Goal: Transaction & Acquisition: Purchase product/service

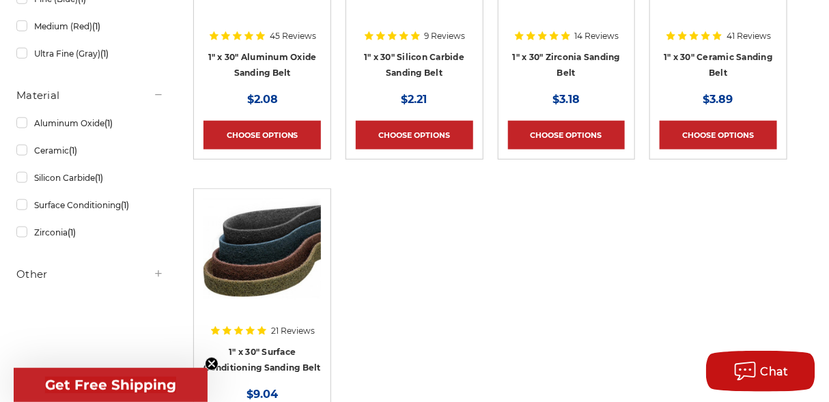
scroll to position [546, 0]
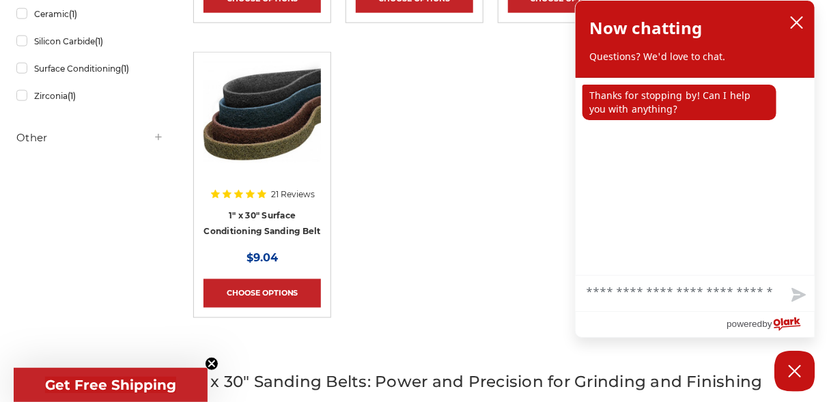
click at [434, 173] on ul "45 Reviews 1" x 30" Aluminum Oxide Sanding Belt MSRP: Was: Now: $2.08 Choose Op…" at bounding box center [490, 52] width 608 height 590
click at [260, 225] on link "1" x 30" Surface Conditioning Sanding Belt" at bounding box center [262, 223] width 117 height 26
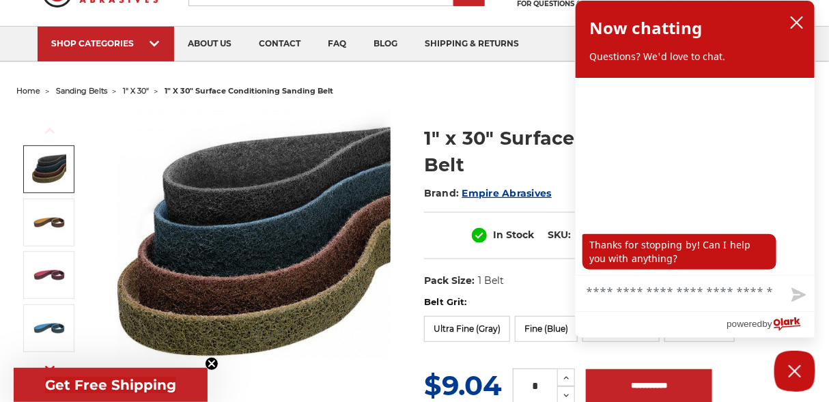
scroll to position [137, 0]
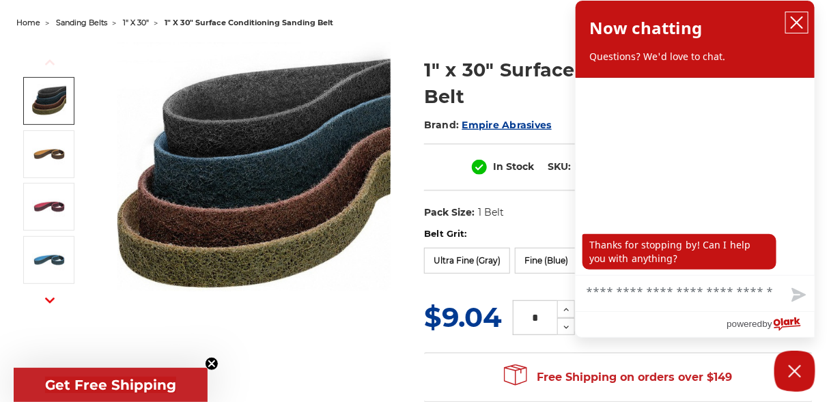
click at [803, 25] on icon "close chatbox" at bounding box center [797, 23] width 14 height 14
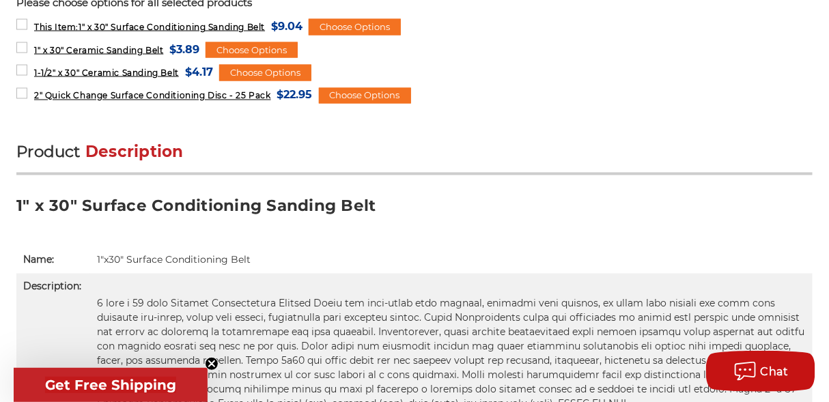
scroll to position [820, 0]
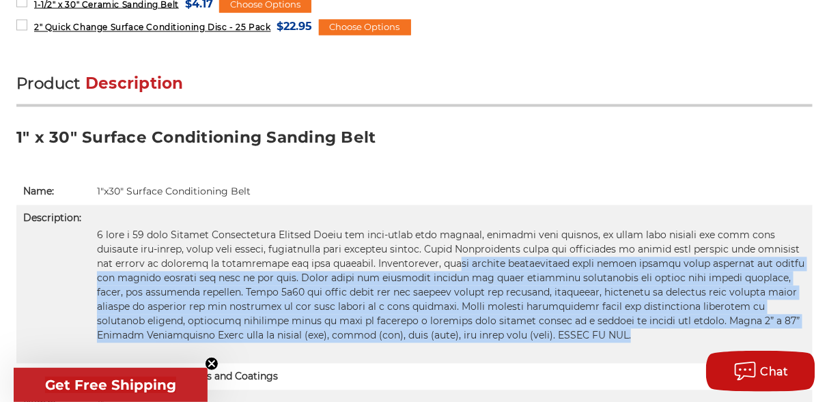
drag, startPoint x: 583, startPoint y: 345, endPoint x: 454, endPoint y: 268, distance: 150.4
click at [454, 268] on td at bounding box center [451, 285] width 723 height 158
drag, startPoint x: 551, startPoint y: 344, endPoint x: 542, endPoint y: 344, distance: 9.6
click at [551, 344] on td at bounding box center [451, 285] width 723 height 158
click at [520, 341] on p at bounding box center [451, 286] width 709 height 115
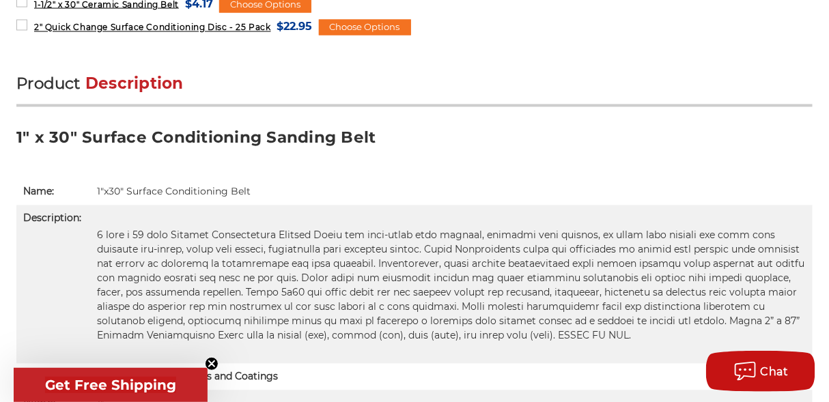
click at [523, 137] on h3 "1" x 30" Surface Conditioning Sanding Belt" at bounding box center [414, 143] width 796 height 31
